Goal: Task Accomplishment & Management: Use online tool/utility

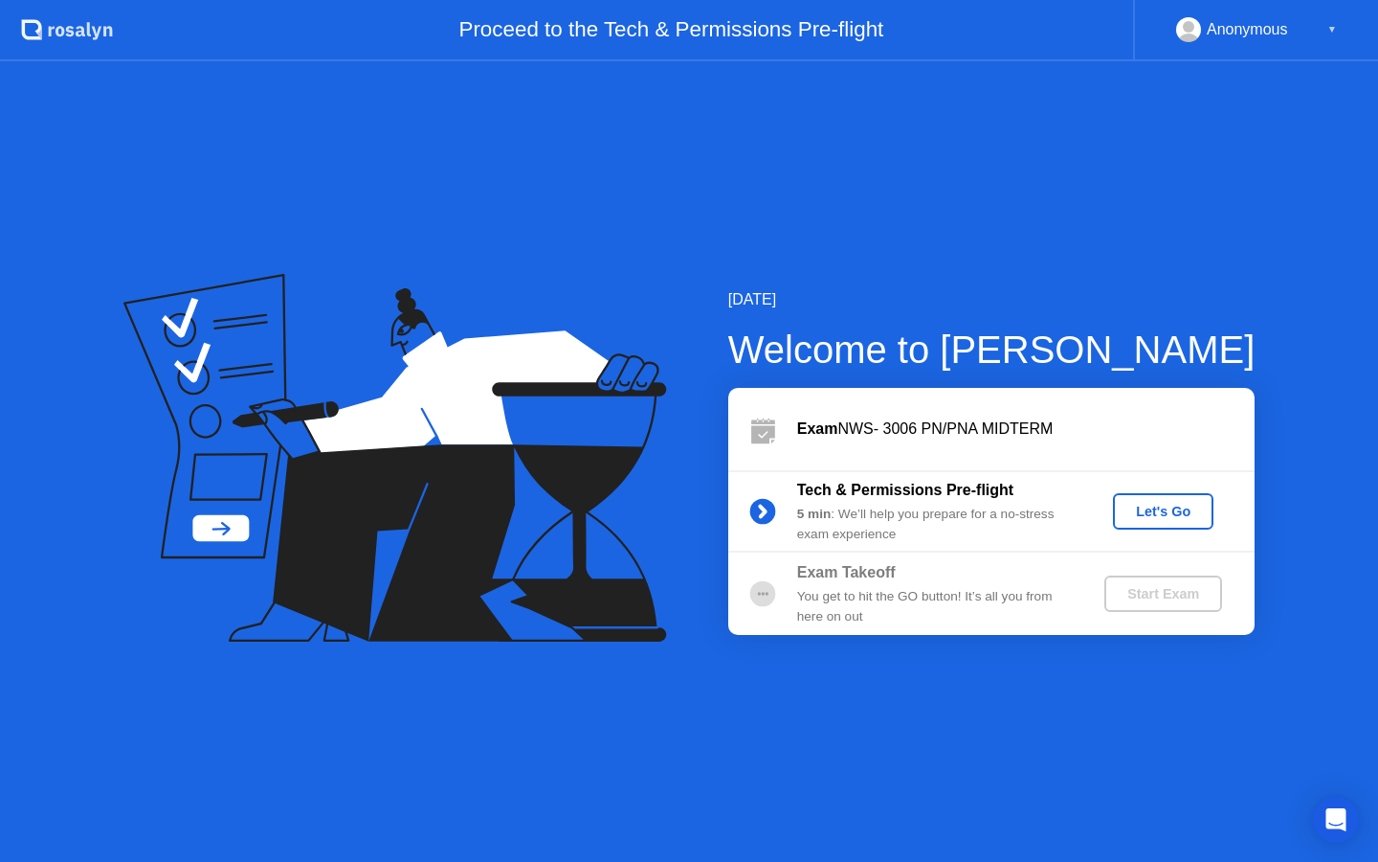
click at [1177, 504] on div "Let's Go" at bounding box center [1163, 511] width 85 height 15
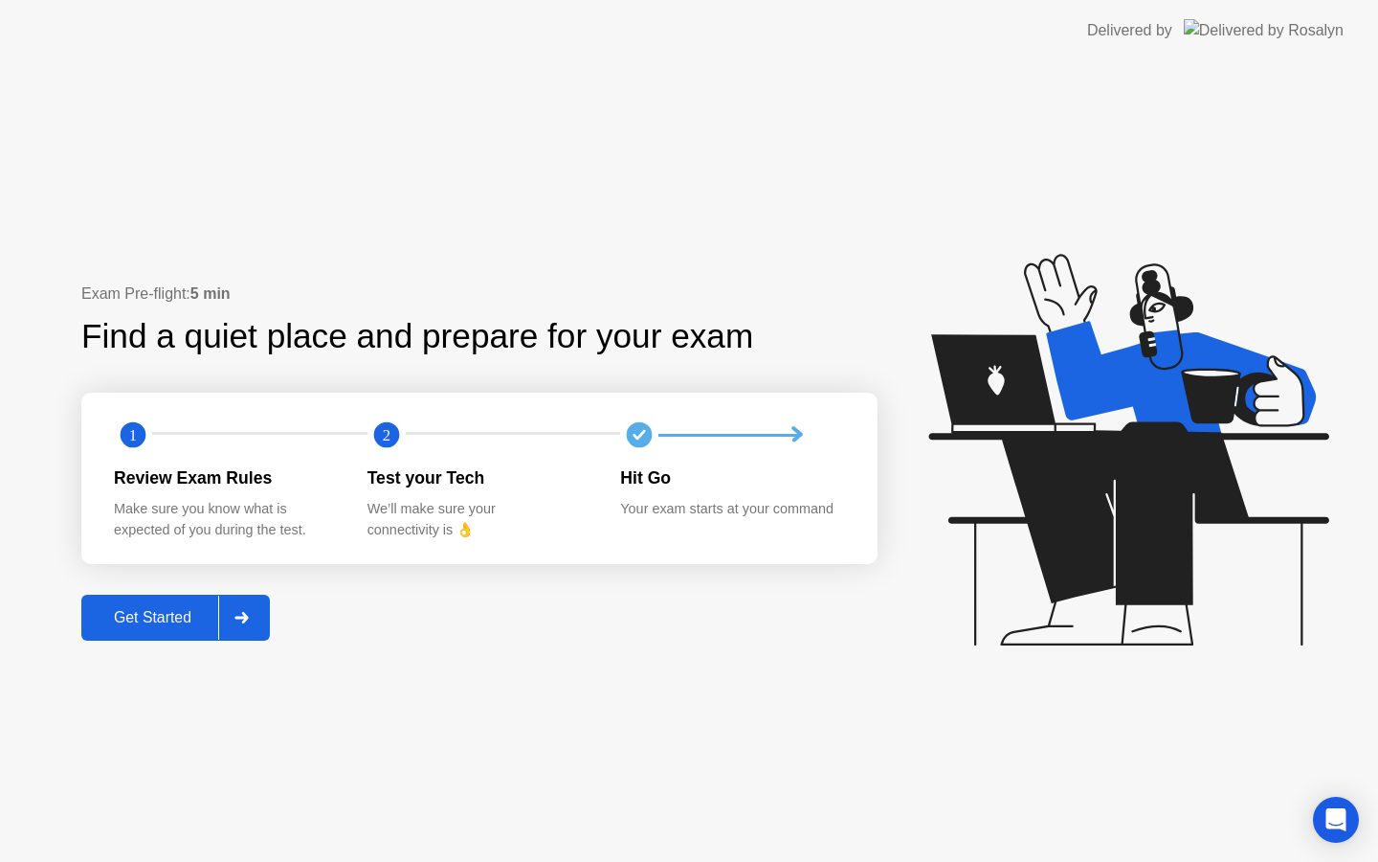
click at [167, 615] on div "Get Started" at bounding box center [152, 617] width 131 height 17
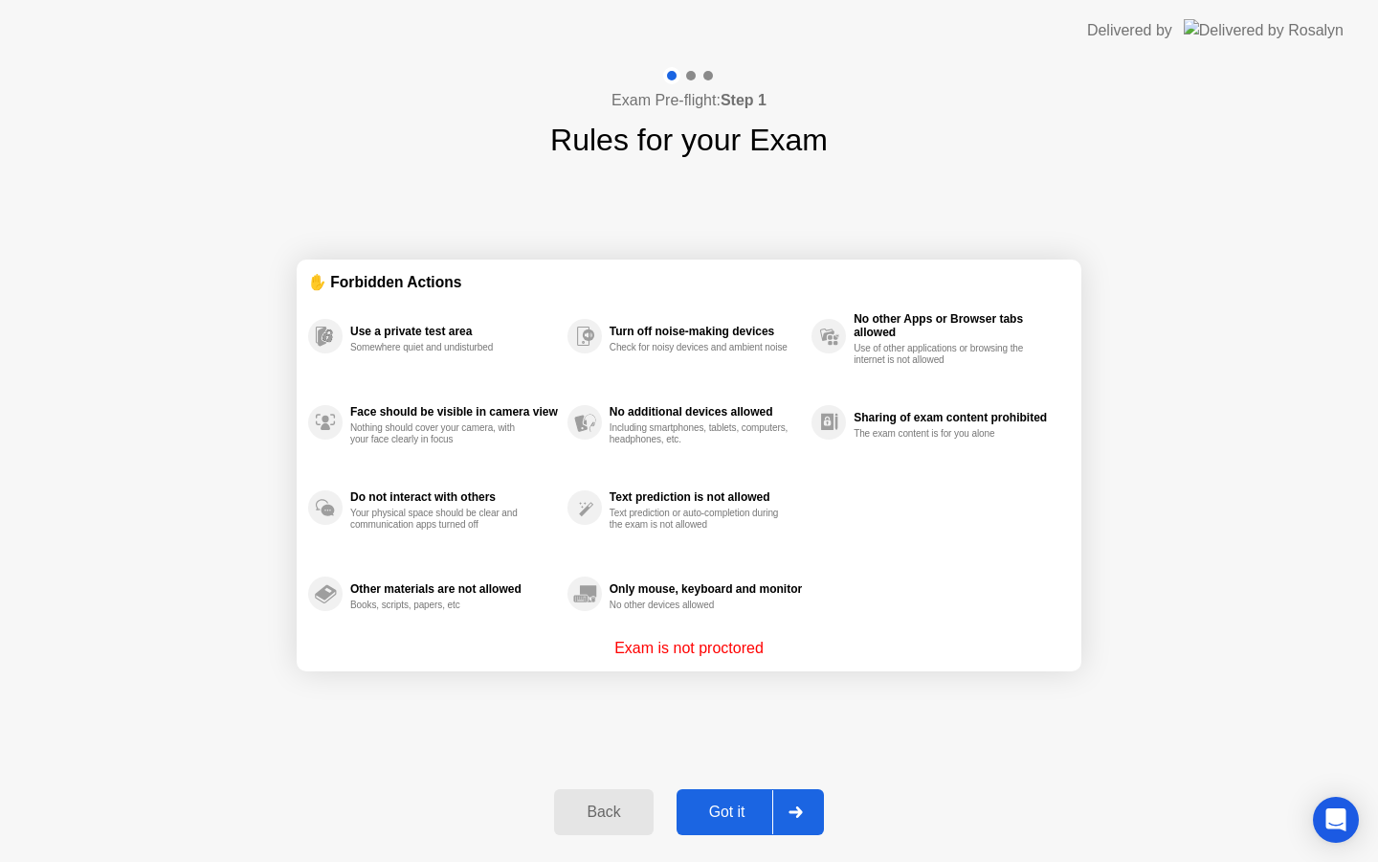
click at [702, 814] on div "Got it" at bounding box center [728, 811] width 90 height 17
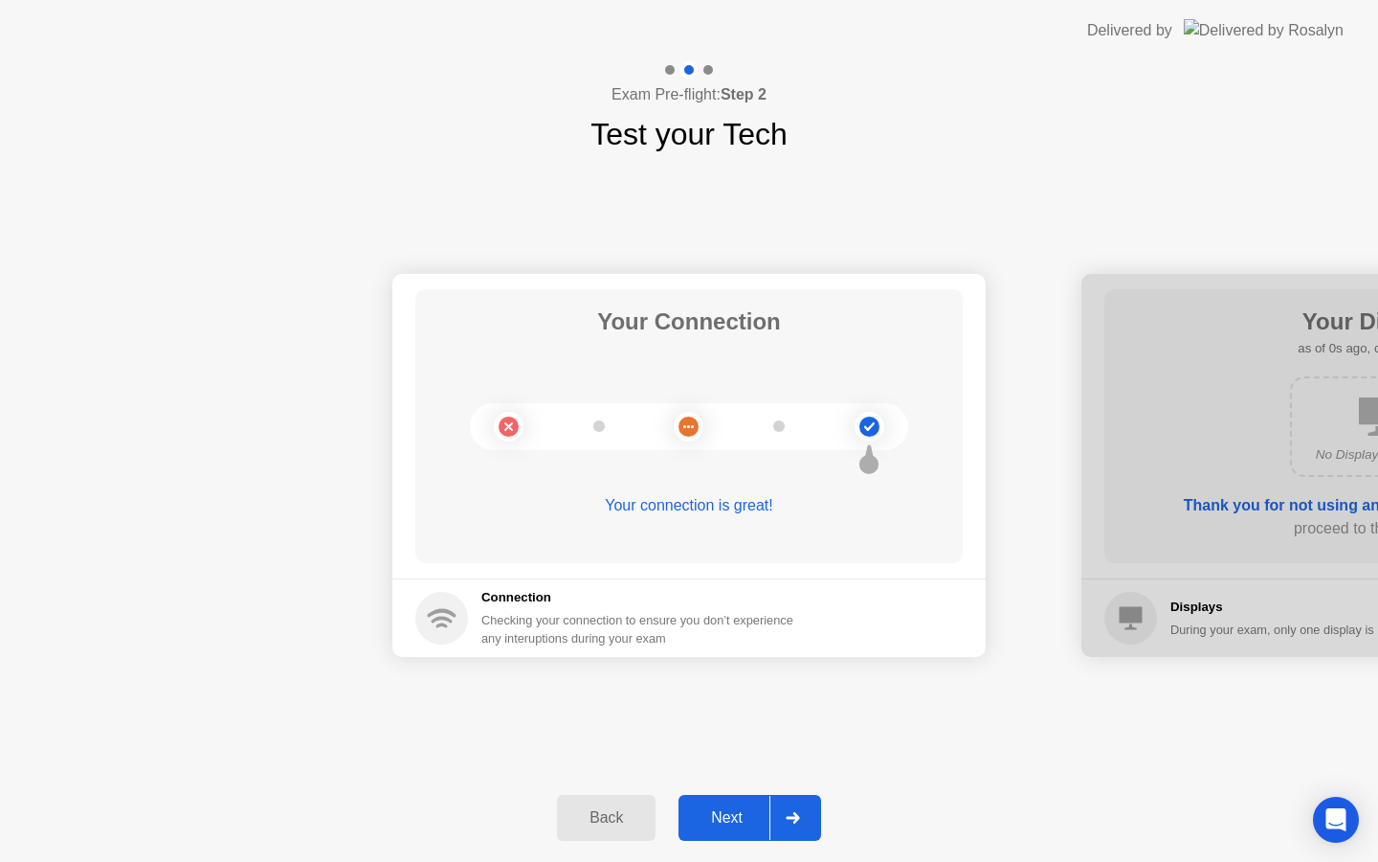
click at [707, 814] on div "Next" at bounding box center [726, 817] width 85 height 17
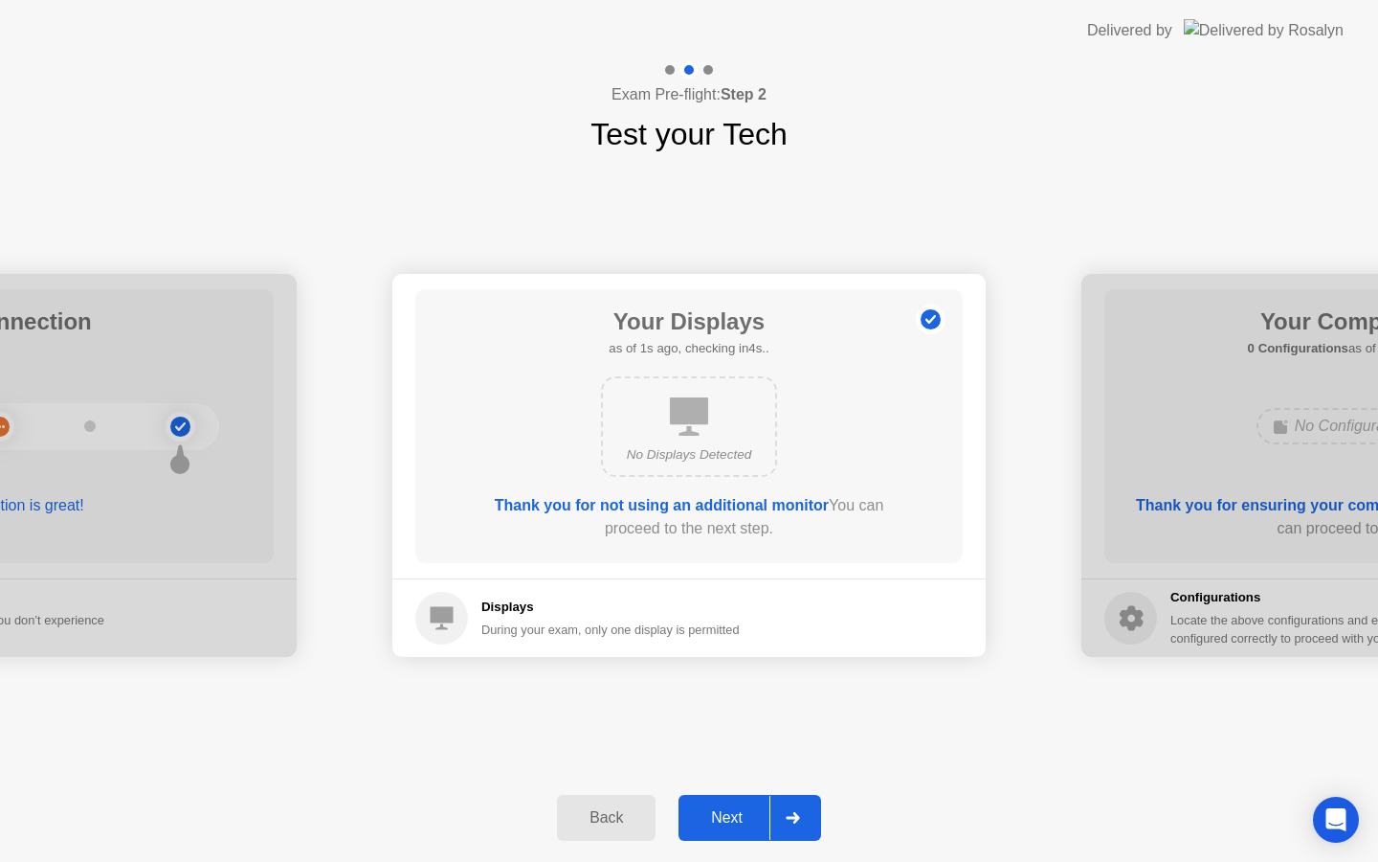
click at [707, 814] on div "Next" at bounding box center [726, 817] width 85 height 17
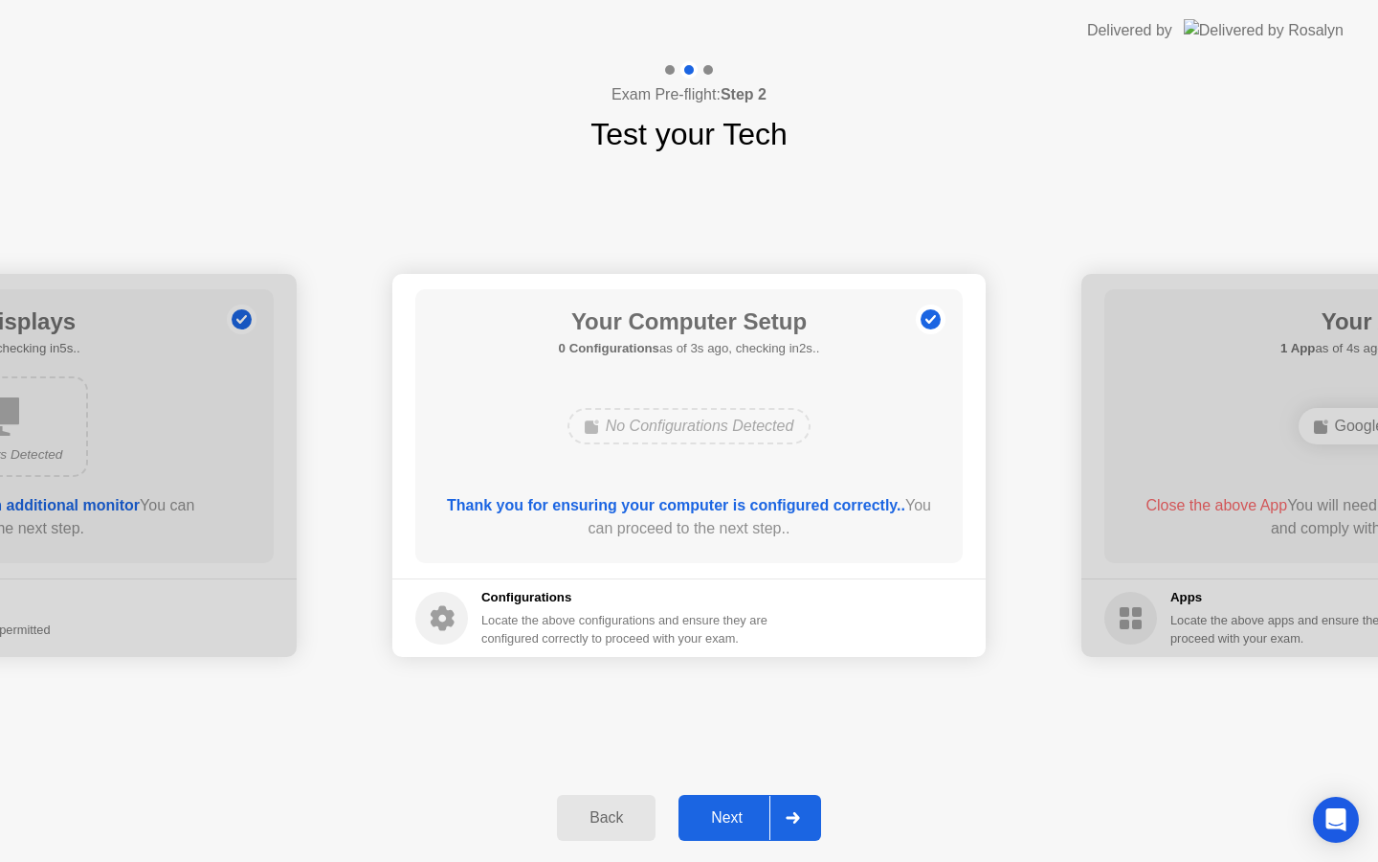
click at [707, 813] on div "Next" at bounding box center [726, 817] width 85 height 17
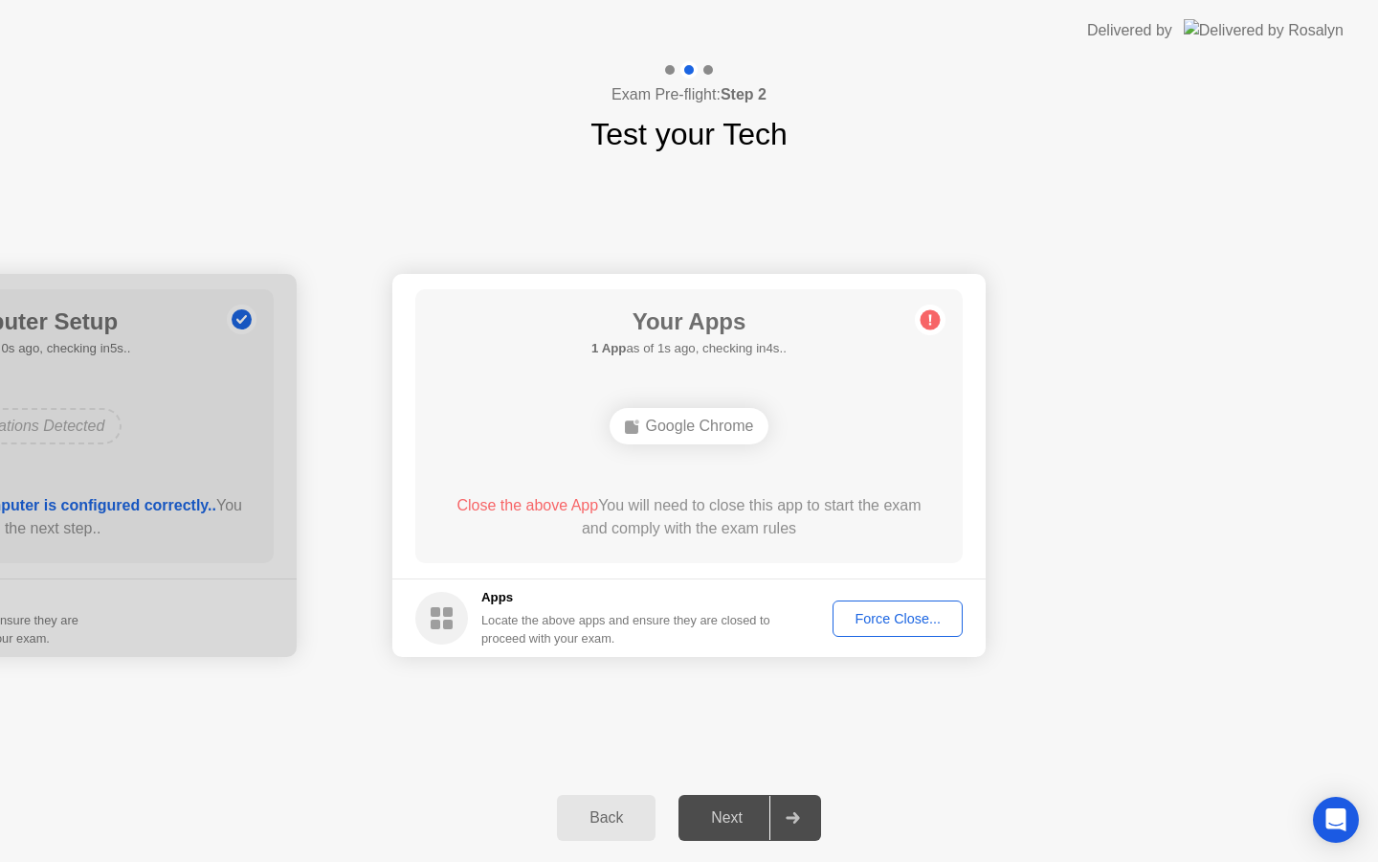
click at [889, 629] on button "Force Close..." at bounding box center [898, 618] width 130 height 36
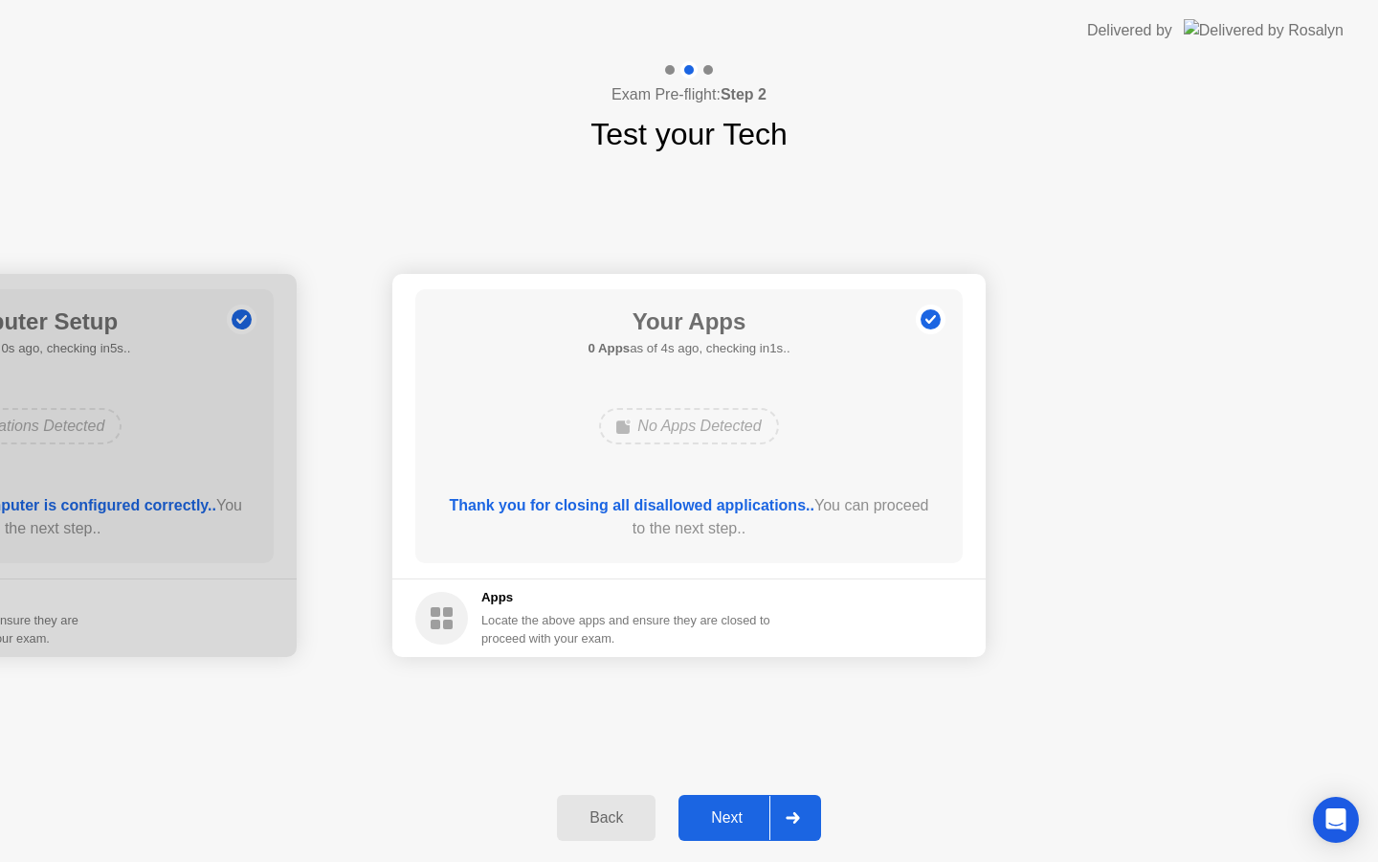
click at [704, 809] on div "Next" at bounding box center [726, 817] width 85 height 17
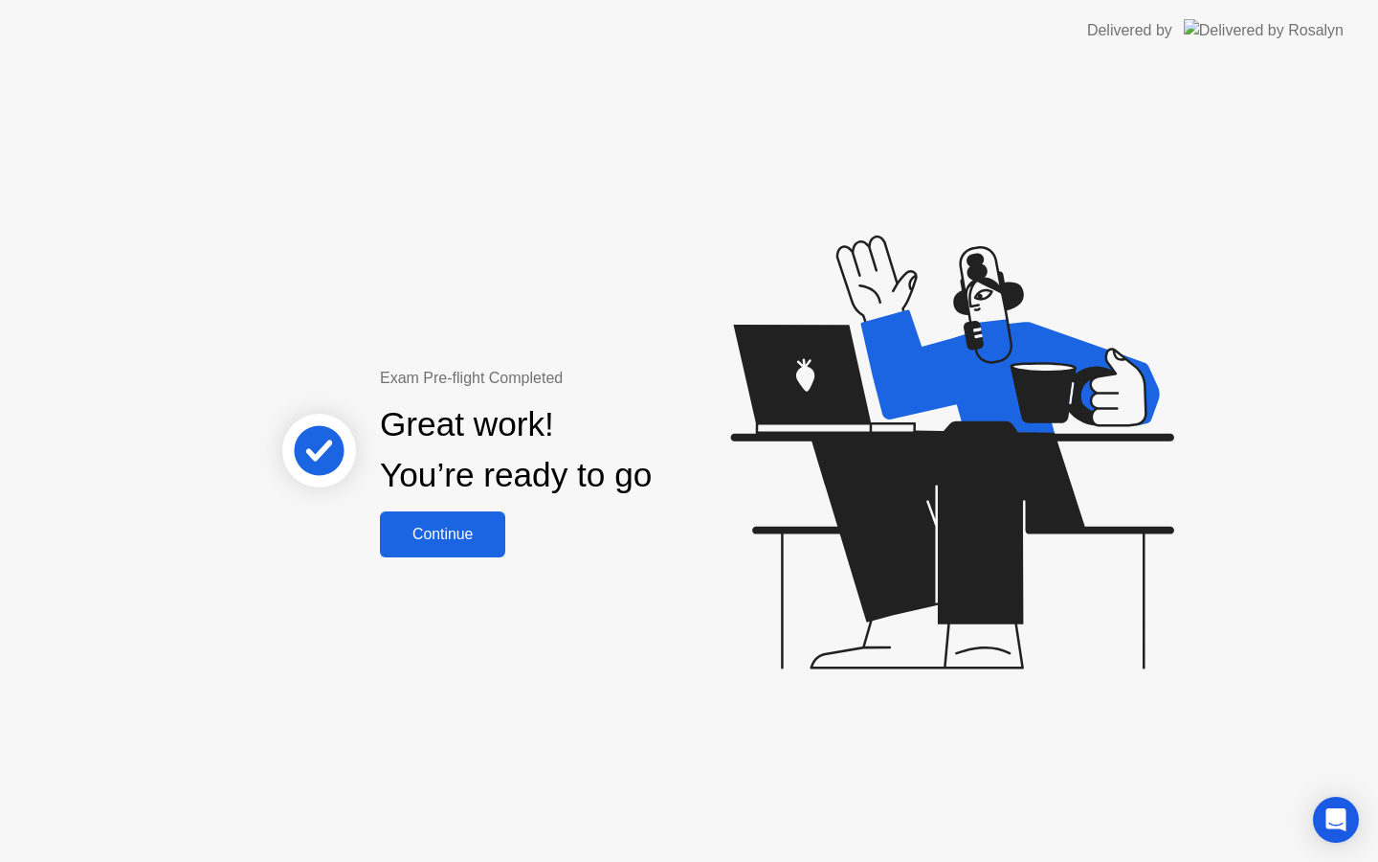
click at [466, 527] on div "Continue" at bounding box center [443, 534] width 114 height 17
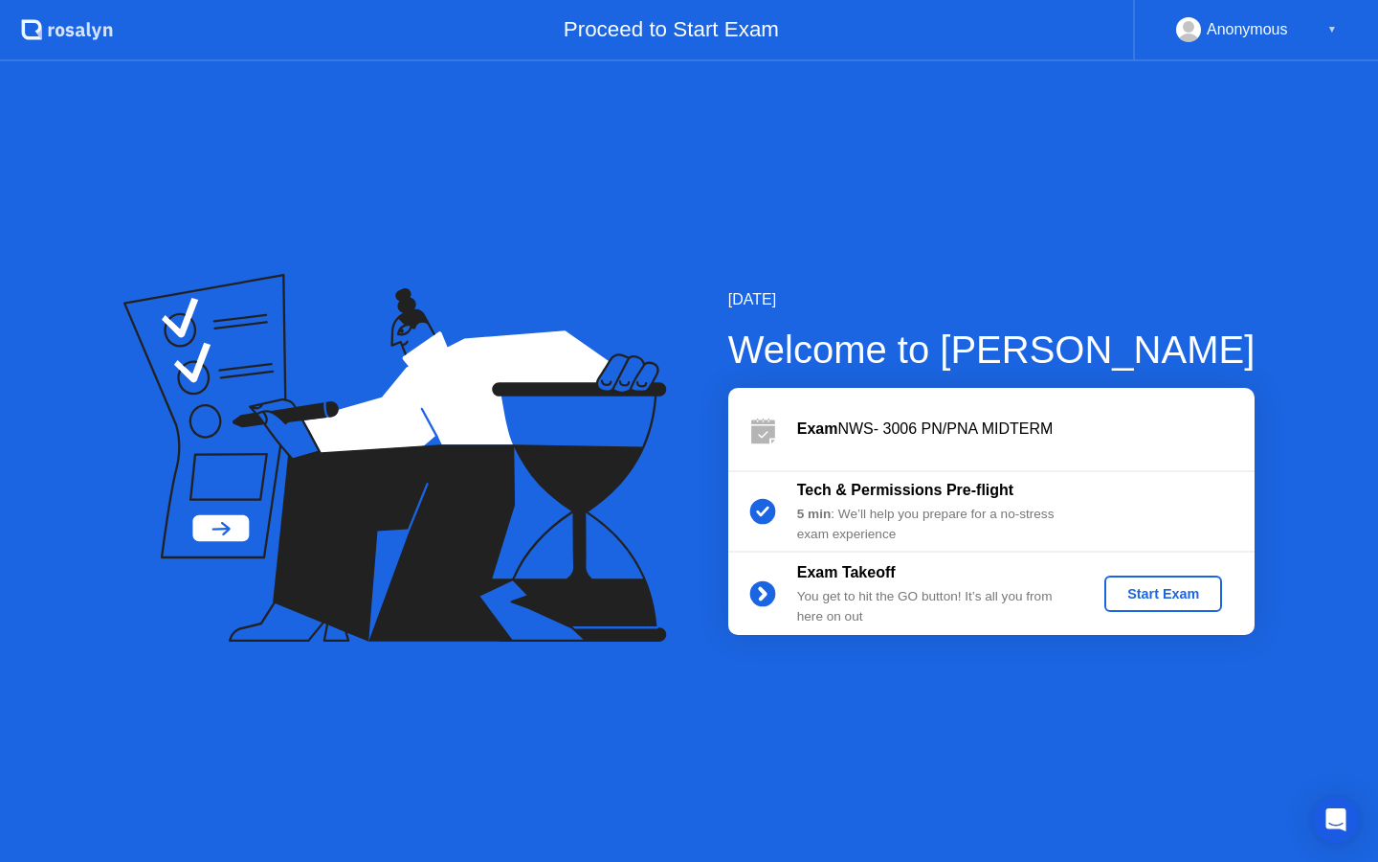
click at [1134, 601] on div "Start Exam" at bounding box center [1163, 593] width 102 height 15
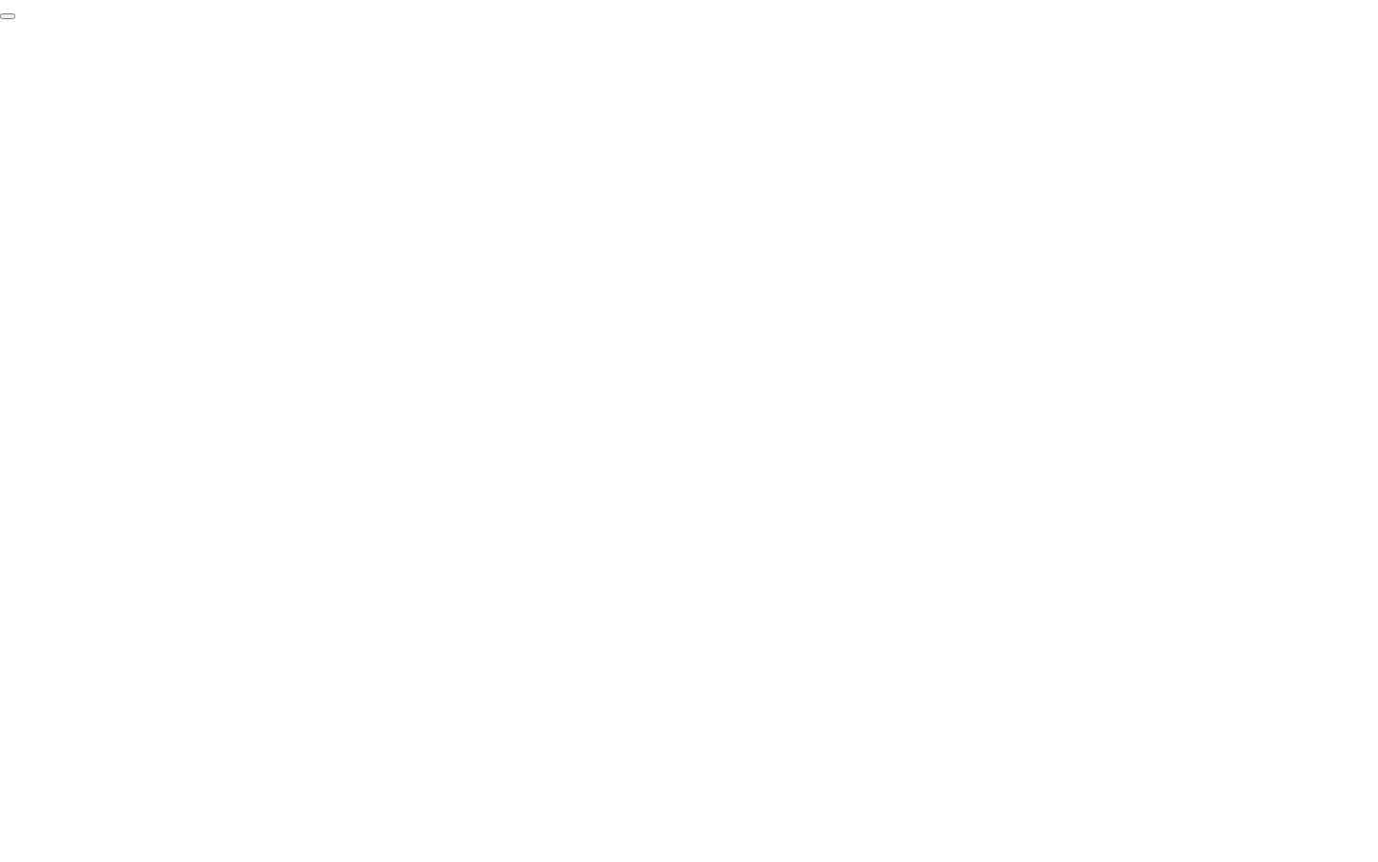
click div "End Proctoring Session"
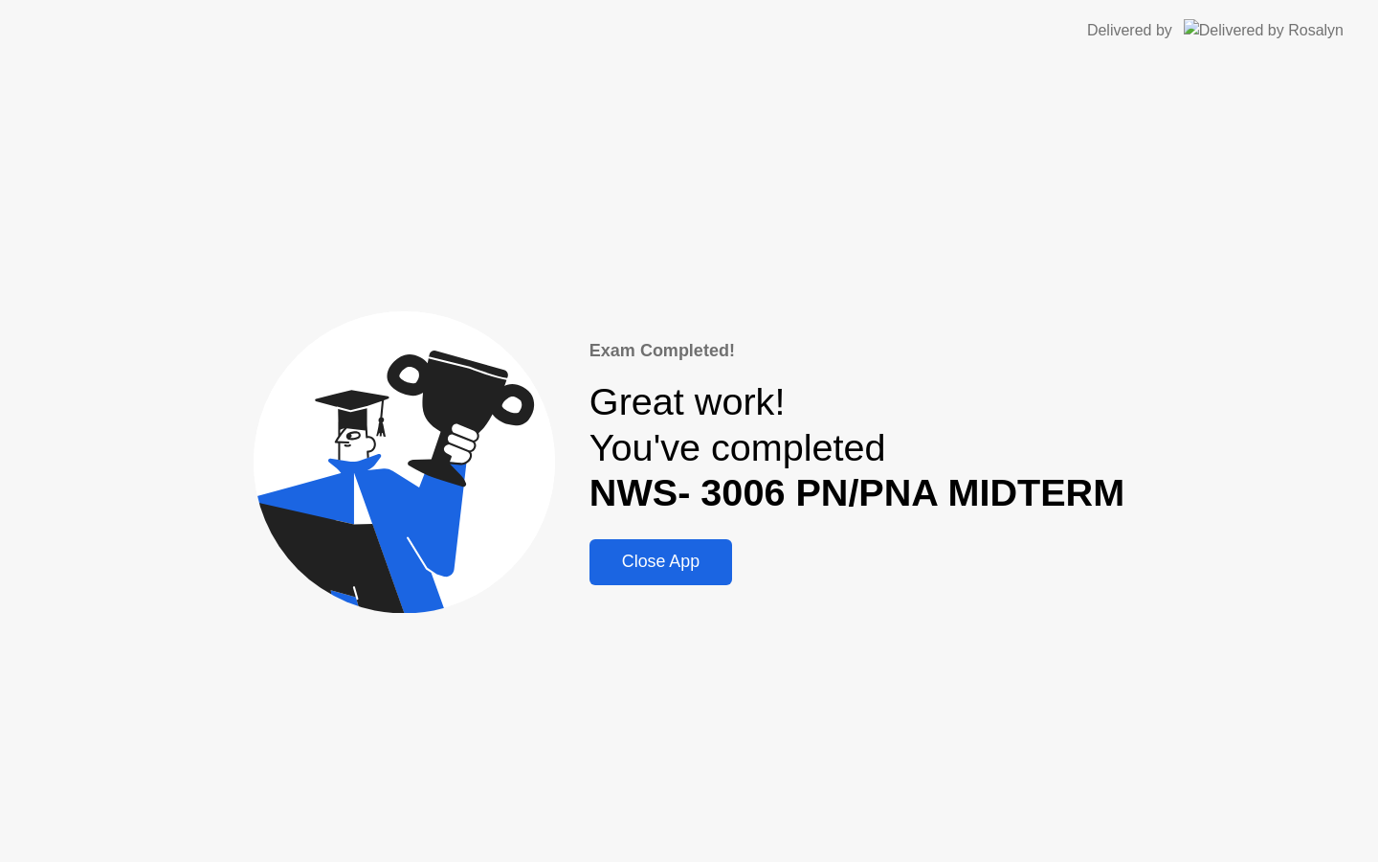
click at [688, 547] on button "Close App" at bounding box center [661, 562] width 143 height 46
